Goal: Task Accomplishment & Management: Use online tool/utility

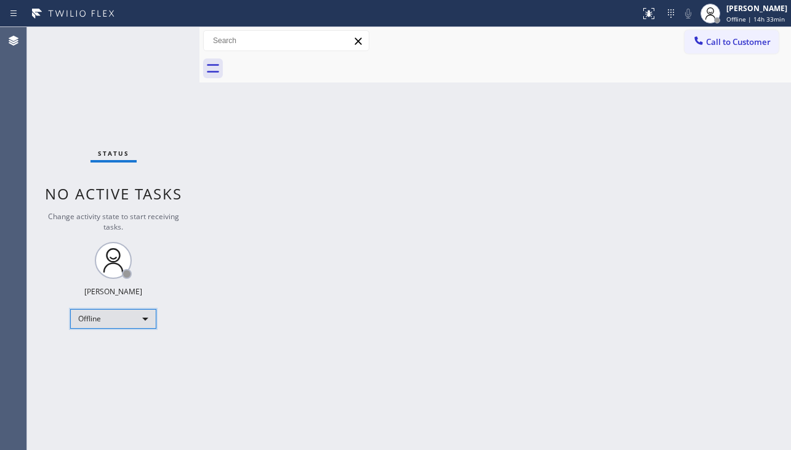
click at [118, 313] on div "Offline" at bounding box center [113, 319] width 86 height 20
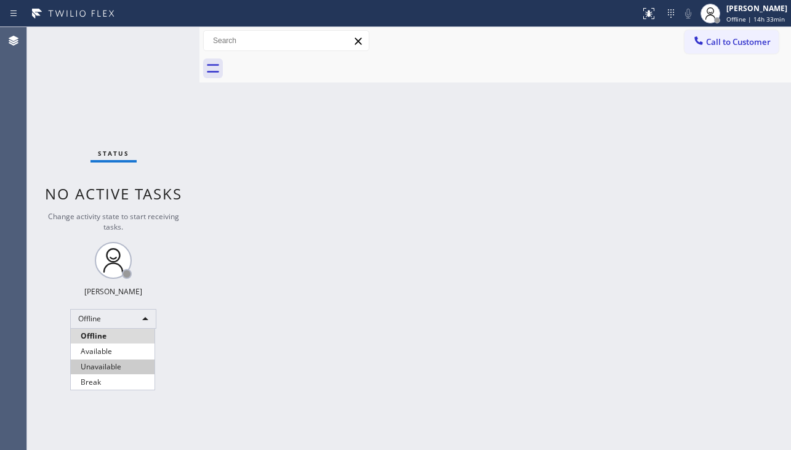
click at [110, 363] on li "Unavailable" at bounding box center [113, 366] width 84 height 15
